Goal: Information Seeking & Learning: Learn about a topic

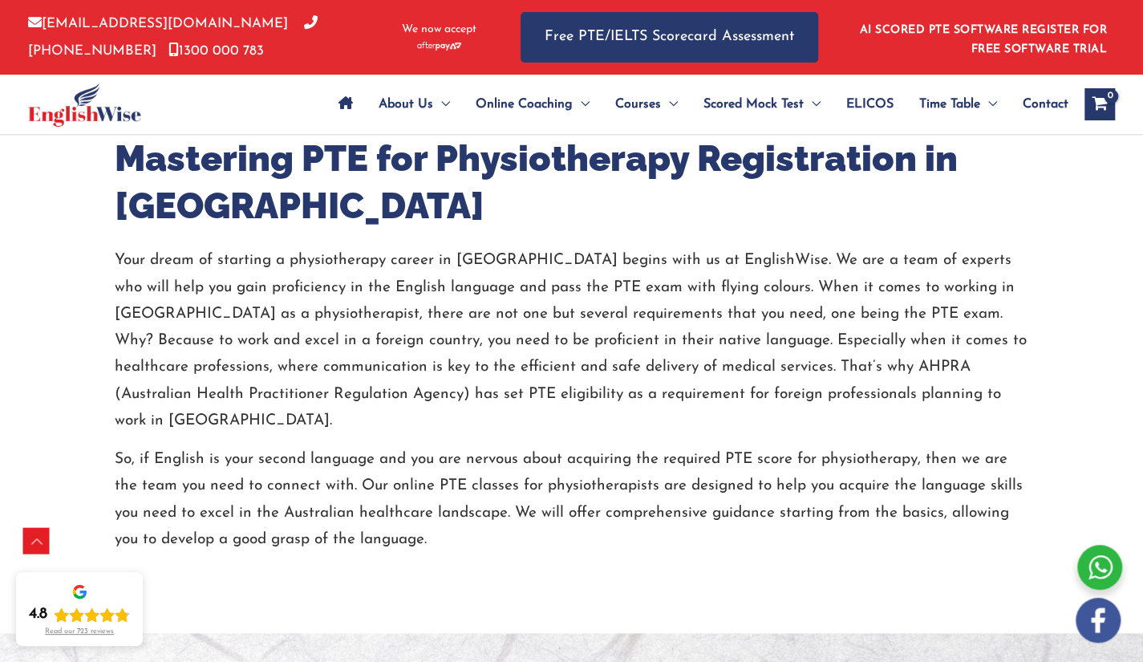
scroll to position [663, 0]
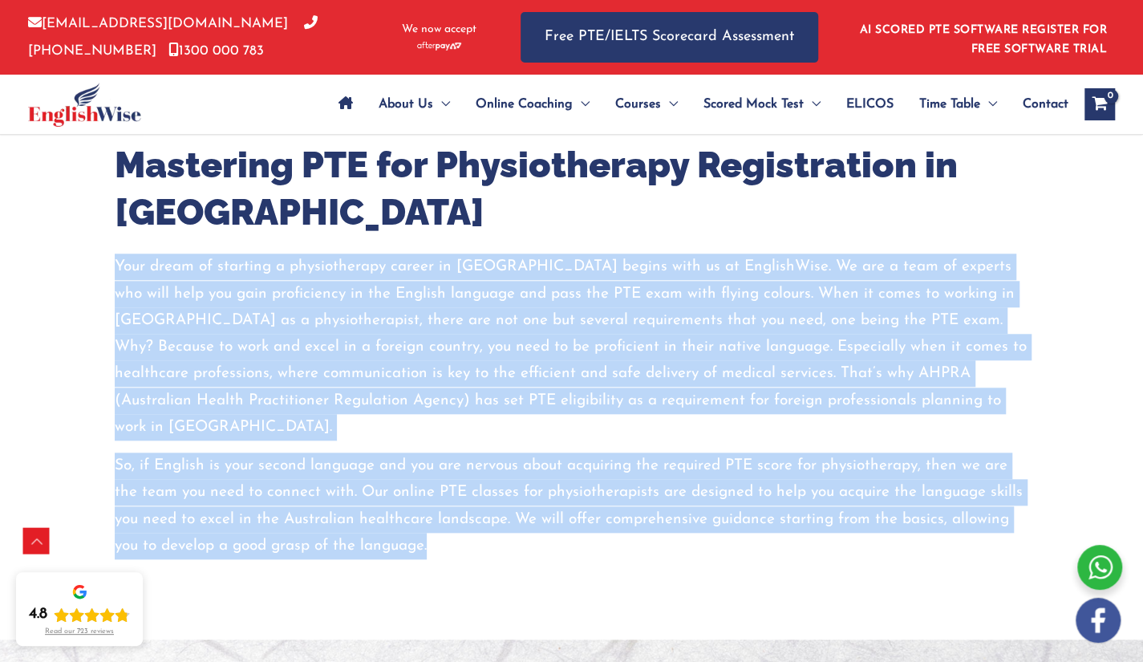
drag, startPoint x: 110, startPoint y: 262, endPoint x: 494, endPoint y: 552, distance: 481.7
click at [494, 552] on div "Mastering PTE for Physiotherapy Registration in [GEOGRAPHIC_DATA] Your dream of…" at bounding box center [572, 351] width 963 height 578
copy div "Lore ipsum do sitametc a elitseddoeius tempor in Utlaboree dolore magn al en Ad…"
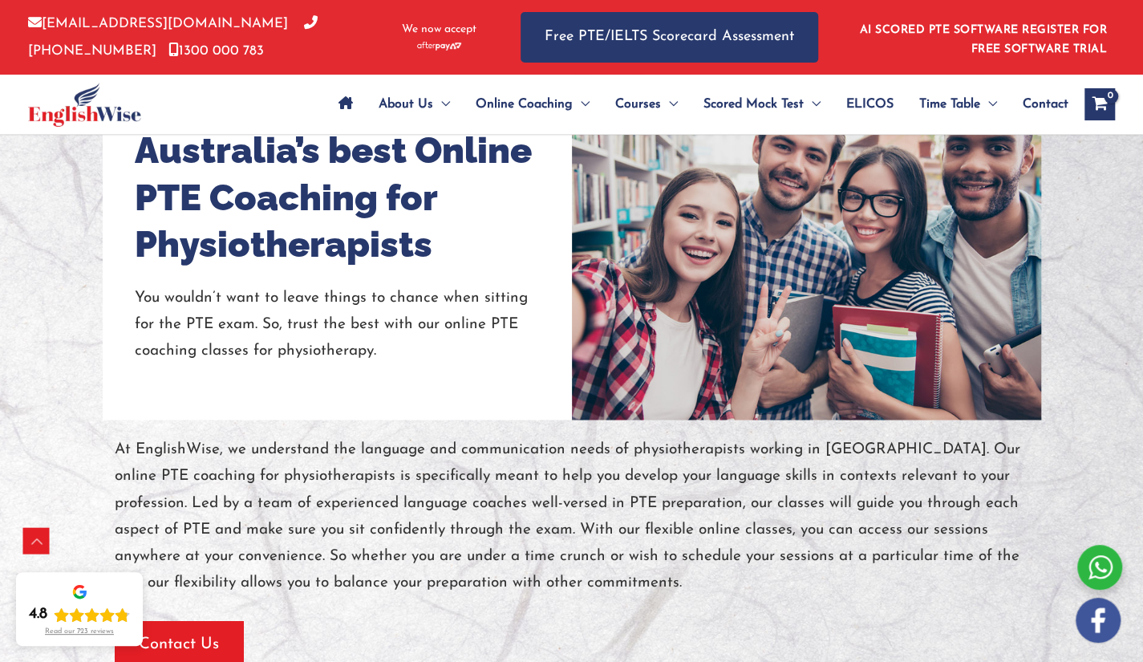
scroll to position [1309, 0]
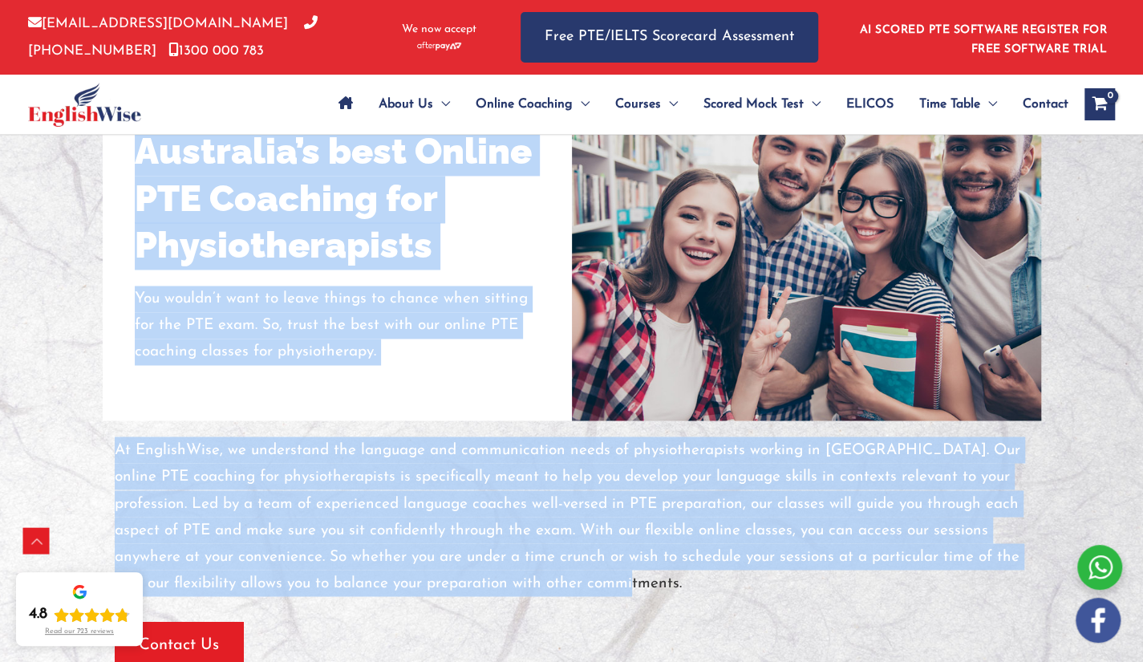
drag, startPoint x: 127, startPoint y: 271, endPoint x: 651, endPoint y: 564, distance: 600.1
click at [651, 564] on div "Australia’s best Online PTE Coaching for Physiotherapists You wouldn’t want to …" at bounding box center [572, 371] width 939 height 594
copy div "Australia’s best Online PTE Coaching for Physiotherapists You wouldn’t want to …"
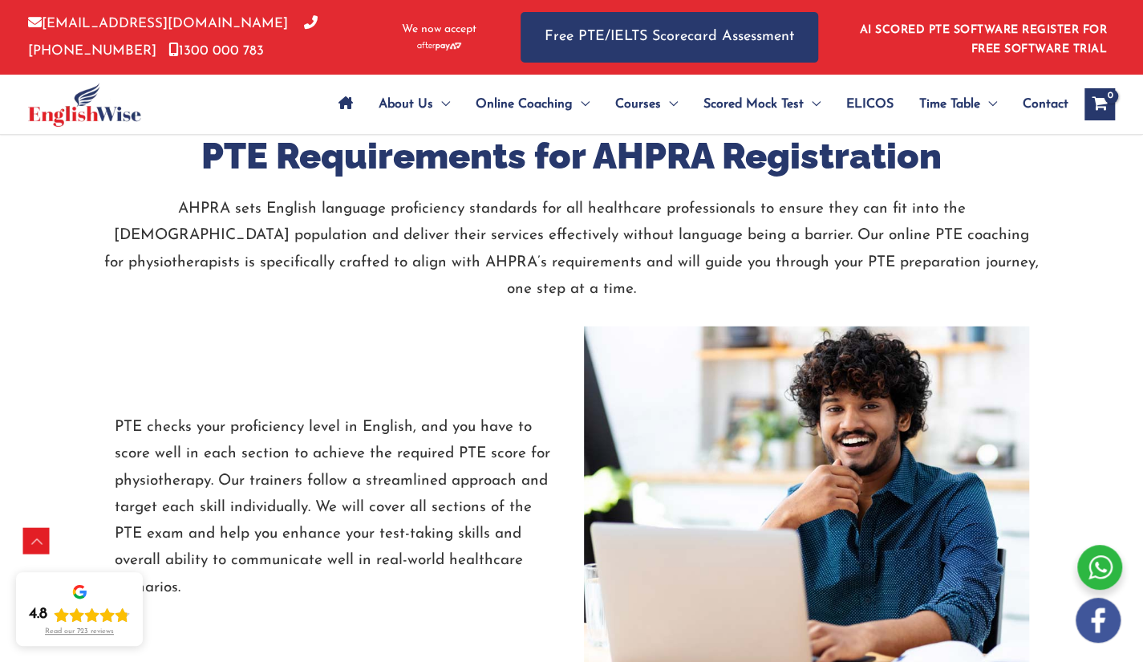
scroll to position [2018, 0]
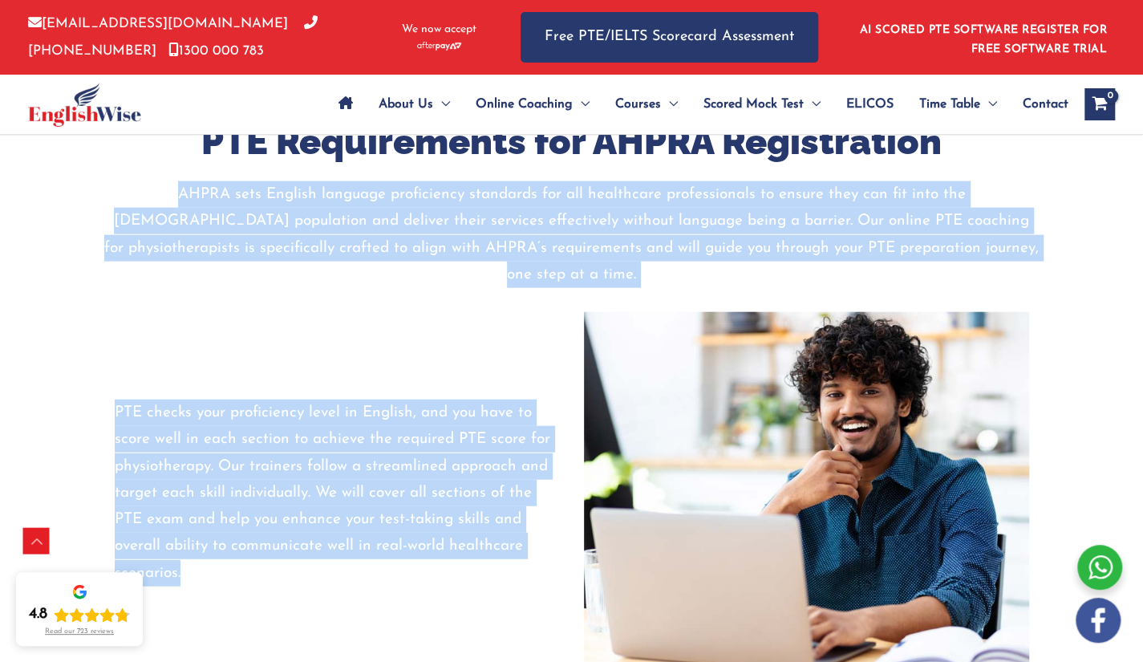
drag, startPoint x: 100, startPoint y: 164, endPoint x: 428, endPoint y: 556, distance: 510.3
click at [428, 556] on div "PTE Requirements for AHPRA Registration AHPRA sets English language proficiency…" at bounding box center [572, 578] width 963 height 919
copy div "AHPRA sets English language proficiency standards for all healthcare profession…"
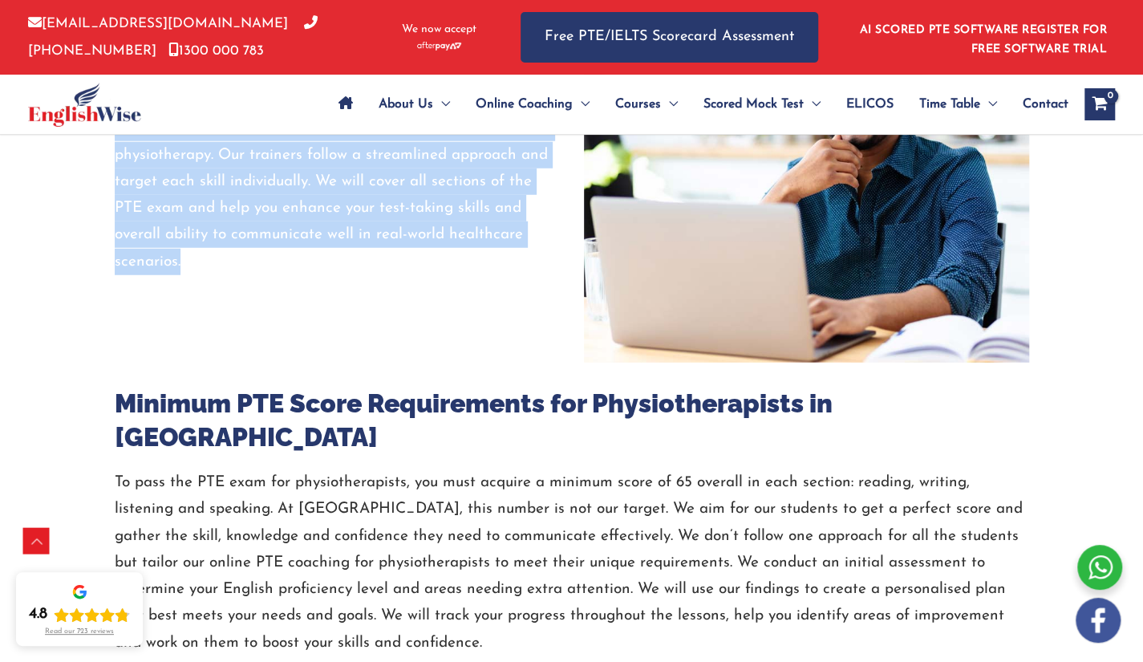
scroll to position [2335, 0]
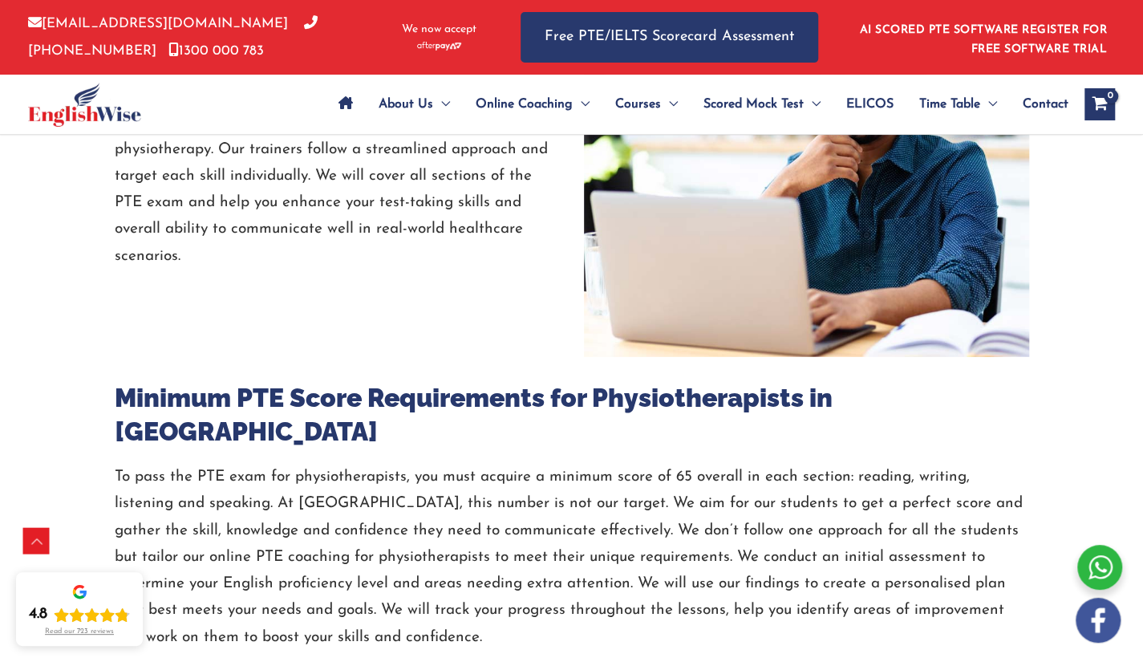
click at [355, 464] on p "To pass the PTE exam for physiotherapists, you must acquire a minimum score of …" at bounding box center [572, 557] width 915 height 187
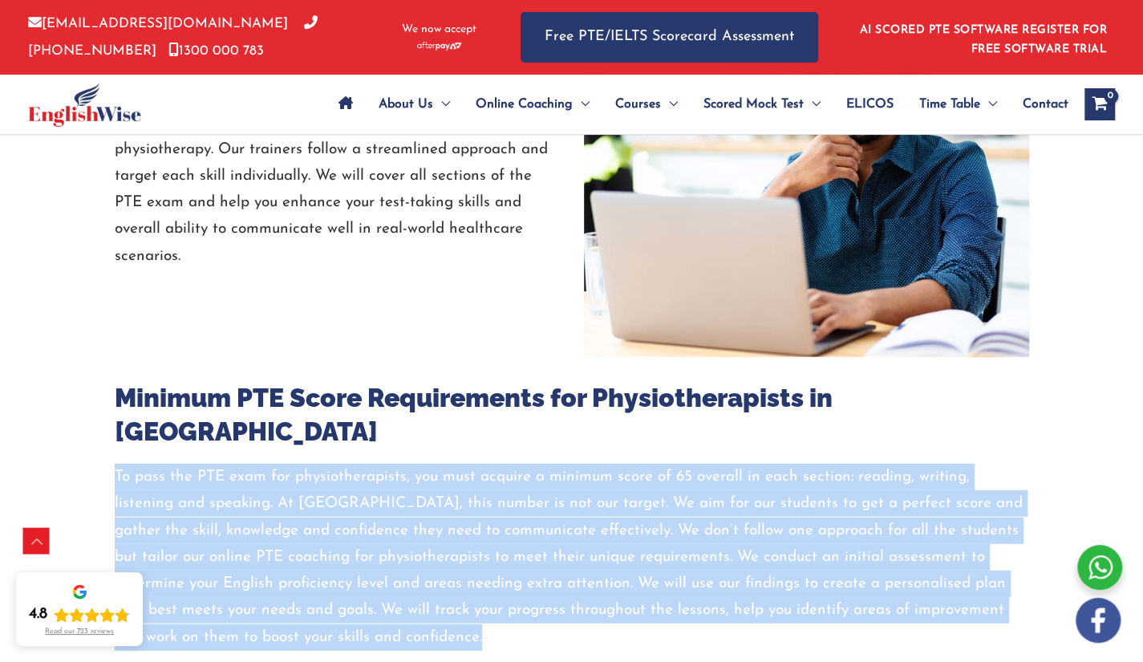
copy p "To pass the PTE exam for physiotherapists, you must acquire a minimum score of …"
click at [355, 464] on p "To pass the PTE exam for physiotherapists, you must acquire a minimum score of …" at bounding box center [572, 557] width 915 height 187
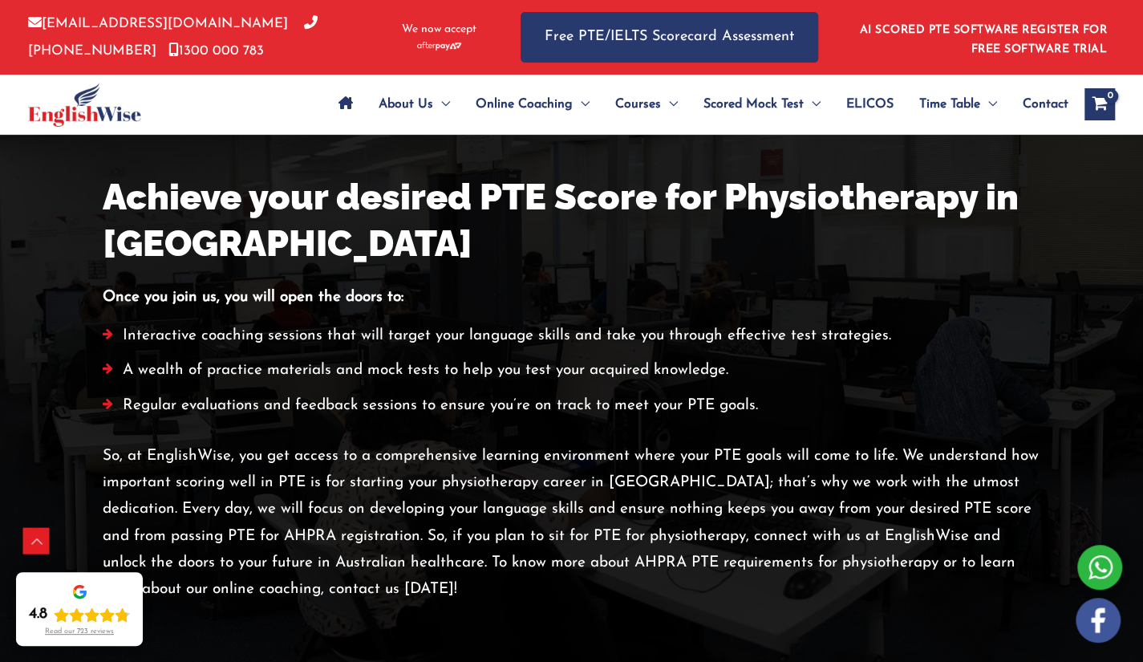
scroll to position [3041, 0]
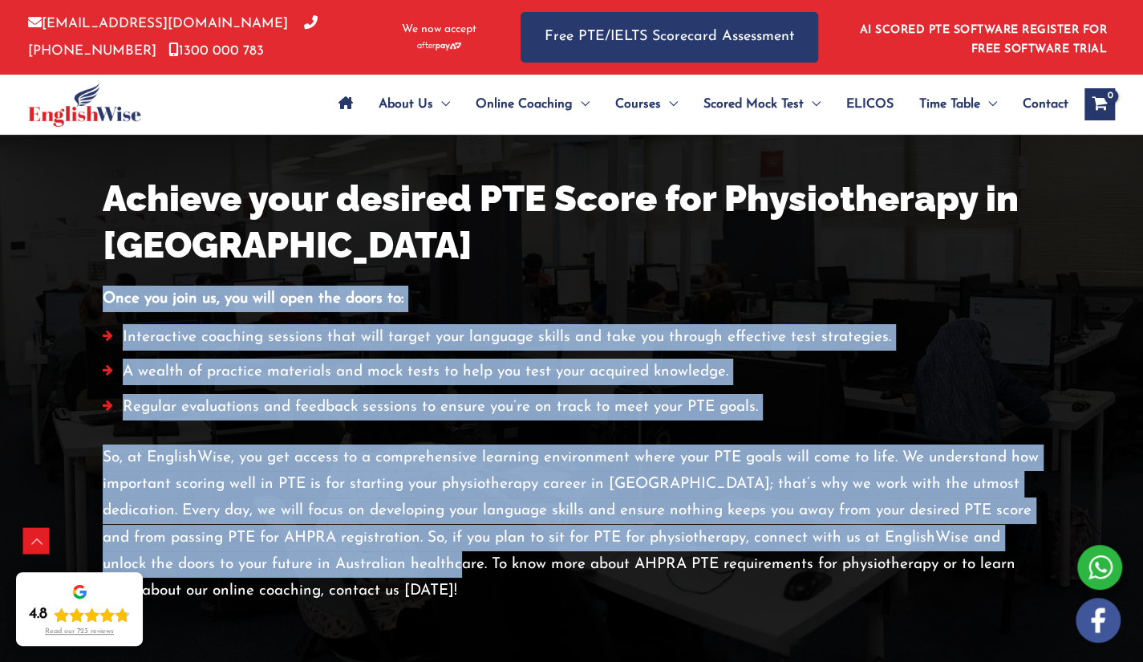
drag, startPoint x: 95, startPoint y: 213, endPoint x: 375, endPoint y: 488, distance: 392.6
click at [375, 488] on div "Achieve your desired PTE Score for Physiotherapy in [GEOGRAPHIC_DATA] Once you …" at bounding box center [572, 390] width 963 height 429
click at [375, 488] on p "So, at EnglishWise, you get access to a comprehensive learning environment wher…" at bounding box center [572, 524] width 939 height 160
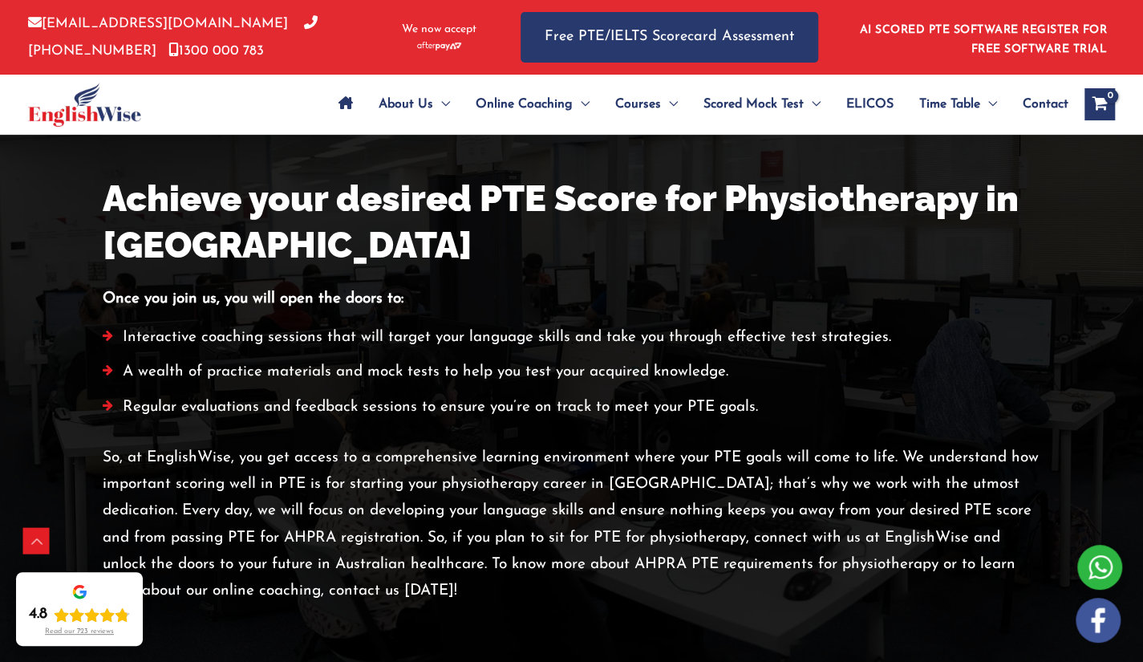
scroll to position [3010, 0]
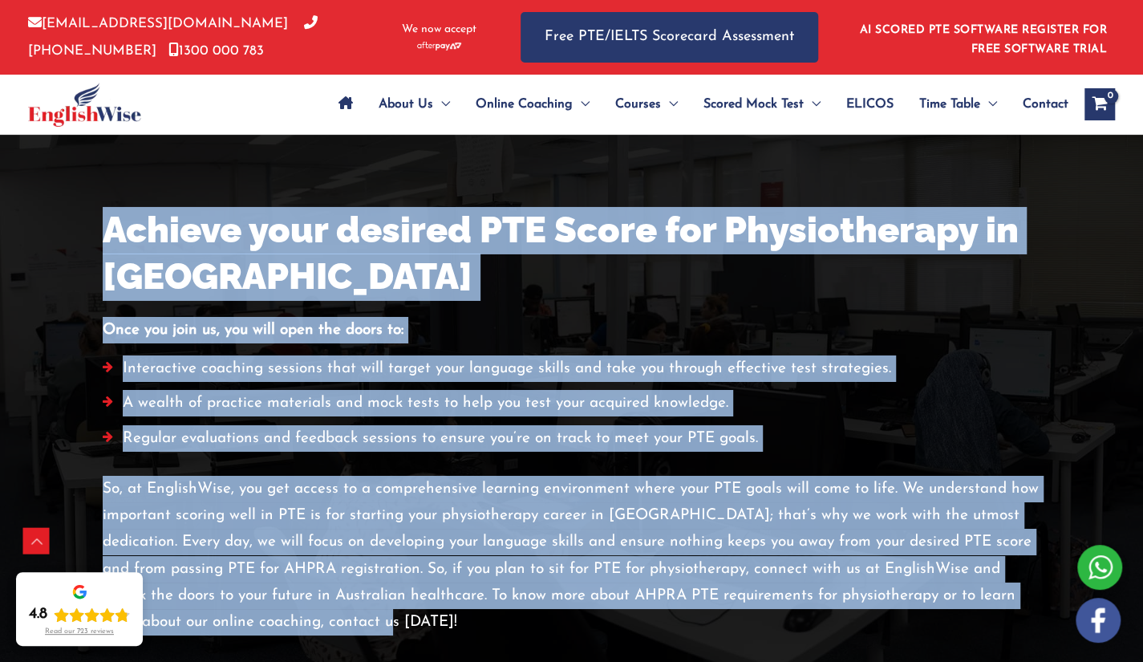
drag, startPoint x: 337, startPoint y: 543, endPoint x: 85, endPoint y: 248, distance: 388.1
click at [91, 248] on div "Achieve your desired PTE Score for Physiotherapy in [GEOGRAPHIC_DATA] Once you …" at bounding box center [572, 422] width 963 height 590
copy div "Loremip dolo sitamet CON Adipi eli Seddoeiusmodt in Utlaboree Dolo mag aliq en,…"
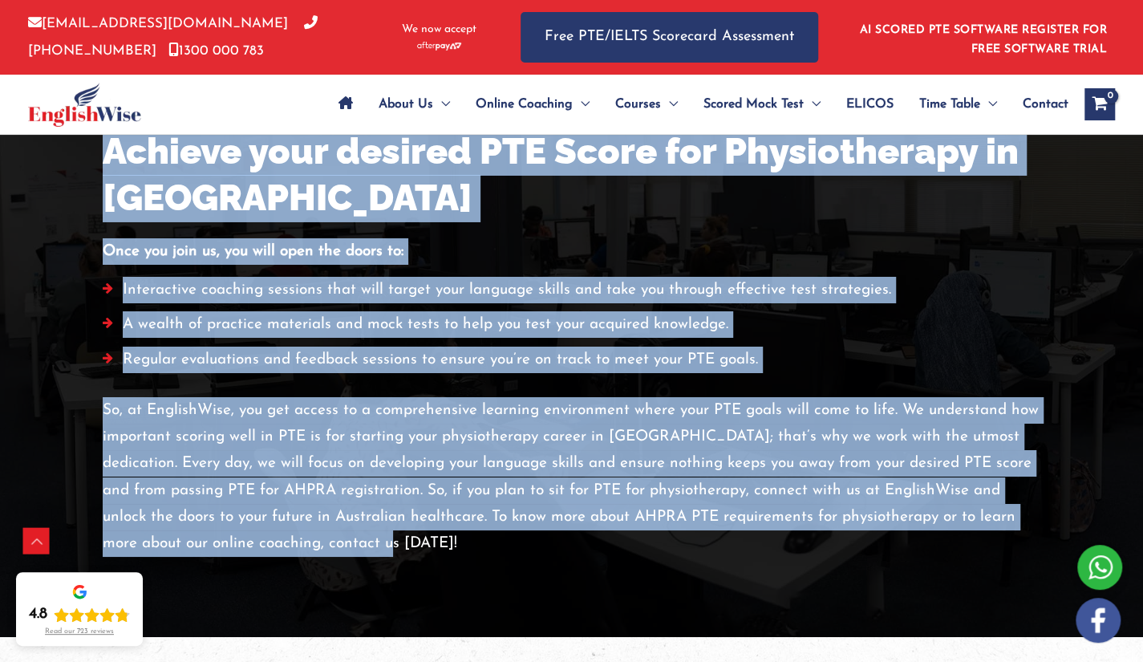
click at [467, 397] on p "So, at EnglishWise, you get access to a comprehensive learning environment wher…" at bounding box center [572, 477] width 939 height 160
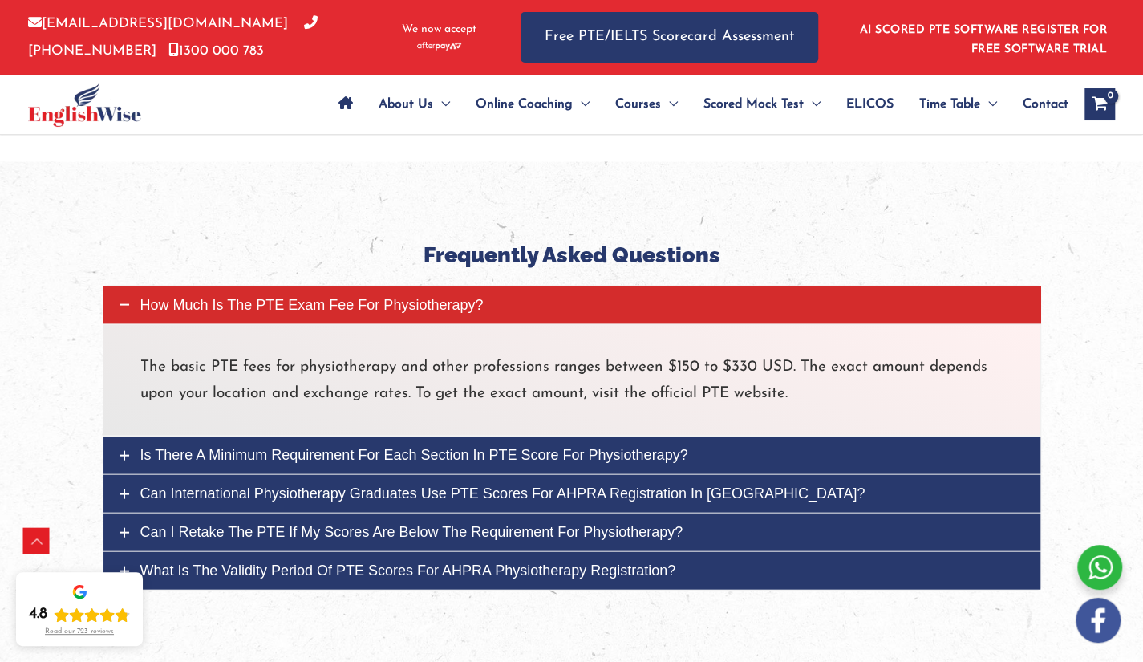
scroll to position [5191, 0]
